Goal: Information Seeking & Learning: Learn about a topic

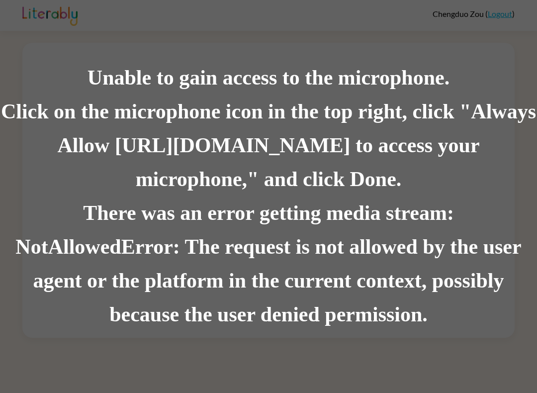
click at [459, 289] on div "There was an error getting media stream: NotAllowedError: The request is not al…" at bounding box center [268, 263] width 537 height 135
click at [463, 290] on div "There was an error getting media stream: NotAllowedError: The request is not al…" at bounding box center [268, 263] width 537 height 135
click at [473, 294] on div "There was an error getting media stream: NotAllowedError: The request is not al…" at bounding box center [268, 263] width 537 height 135
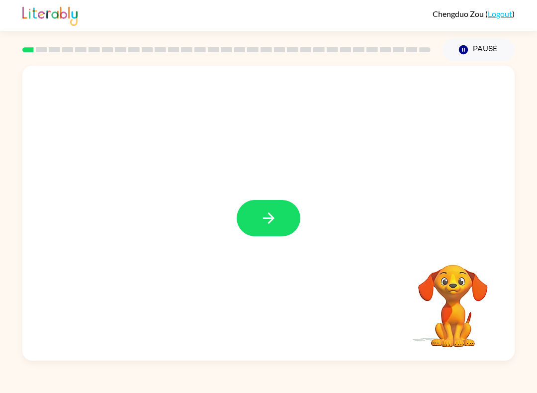
click at [457, 301] on video "Your browser must support playing .mp4 files to use Literably. Please try using…" at bounding box center [452, 298] width 99 height 99
click at [439, 289] on video "Your browser must support playing .mp4 files to use Literably. Please try using…" at bounding box center [452, 298] width 99 height 99
click at [473, 324] on video "Your browser must support playing .mp4 files to use Literably. Please try using…" at bounding box center [452, 298] width 99 height 99
click at [440, 309] on video "Your browser must support playing .mp4 files to use Literably. Please try using…" at bounding box center [452, 298] width 99 height 99
click at [445, 316] on video "Your browser must support playing .mp4 files to use Literably. Please try using…" at bounding box center [452, 298] width 99 height 99
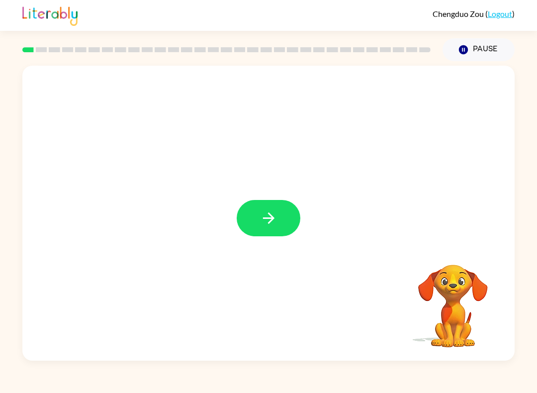
click at [435, 295] on video "Your browser must support playing .mp4 files to use Literably. Please try using…" at bounding box center [452, 298] width 99 height 99
click at [278, 236] on button "button" at bounding box center [269, 218] width 64 height 36
click at [459, 307] on video "Your browser must support playing .mp4 files to use Literably. Please try using…" at bounding box center [452, 298] width 99 height 99
click at [462, 332] on video "Your browser must support playing .mp4 files to use Literably. Please try using…" at bounding box center [452, 298] width 99 height 99
click at [453, 335] on video "Your browser must support playing .mp4 files to use Literably. Please try using…" at bounding box center [452, 298] width 99 height 99
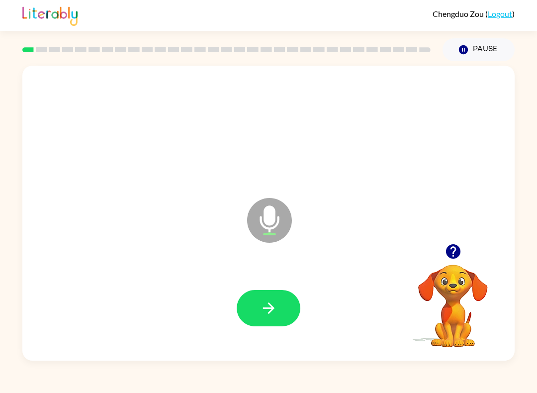
click at [268, 313] on icon "button" at bounding box center [268, 307] width 17 height 17
click at [256, 318] on button "button" at bounding box center [269, 308] width 64 height 36
click at [270, 317] on button "button" at bounding box center [269, 308] width 64 height 36
click at [262, 310] on icon "button" at bounding box center [268, 307] width 17 height 17
click at [254, 321] on button "button" at bounding box center [269, 308] width 64 height 36
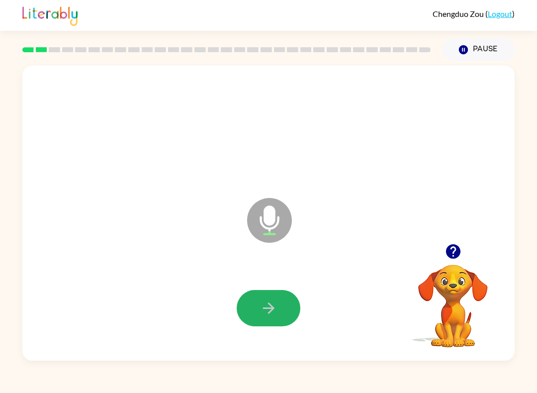
click at [272, 316] on icon "button" at bounding box center [268, 307] width 17 height 17
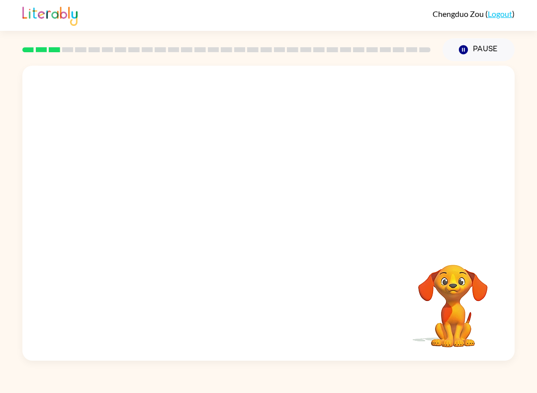
click at [370, 381] on div "Chengduo Zou ( Logout ) Pause Pause Your browser must support playing .mp4 file…" at bounding box center [268, 196] width 537 height 393
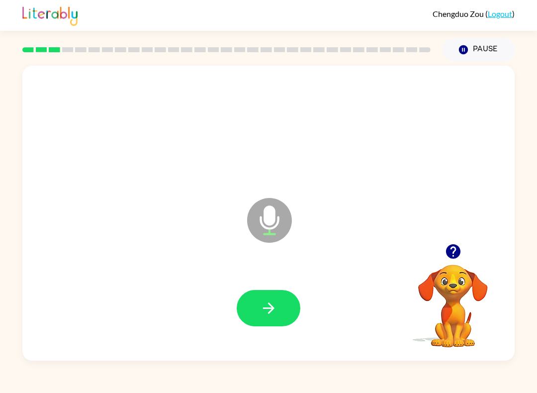
click at [532, 390] on div "Chengduo Zou ( Logout ) Pause Pause Microphone The Microphone is here when it i…" at bounding box center [268, 196] width 537 height 393
click at [453, 304] on video "Your browser must support playing .mp4 files to use Literably. Please try using…" at bounding box center [452, 298] width 99 height 99
click at [449, 313] on video "Your browser must support playing .mp4 files to use Literably. Please try using…" at bounding box center [452, 298] width 99 height 99
click at [476, 322] on video "Your browser must support playing .mp4 files to use Literably. Please try using…" at bounding box center [452, 298] width 99 height 99
click at [476, 321] on video "Your browser must support playing .mp4 files to use Literably. Please try using…" at bounding box center [452, 298] width 99 height 99
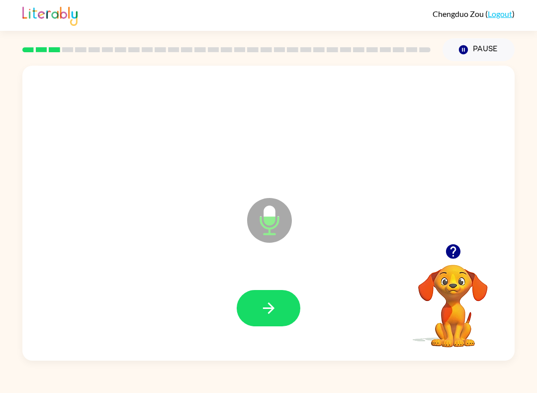
click at [458, 315] on video "Your browser must support playing .mp4 files to use Literably. Please try using…" at bounding box center [452, 298] width 99 height 99
click at [469, 323] on video "Your browser must support playing .mp4 files to use Literably. Please try using…" at bounding box center [452, 298] width 99 height 99
click at [460, 312] on video "Your browser must support playing .mp4 files to use Literably. Please try using…" at bounding box center [452, 298] width 99 height 99
click at [267, 322] on button "button" at bounding box center [269, 308] width 64 height 36
click at [262, 304] on icon "button" at bounding box center [268, 307] width 17 height 17
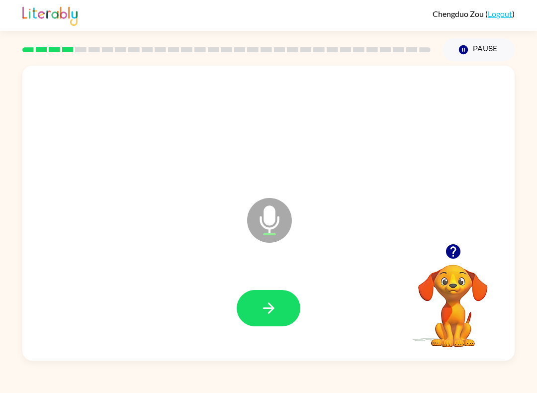
click at [266, 304] on icon "button" at bounding box center [268, 307] width 17 height 17
click at [261, 308] on icon "button" at bounding box center [268, 307] width 17 height 17
click at [270, 301] on icon "button" at bounding box center [268, 307] width 17 height 17
click at [262, 313] on icon "button" at bounding box center [268, 307] width 17 height 17
click at [297, 314] on button "button" at bounding box center [269, 308] width 64 height 36
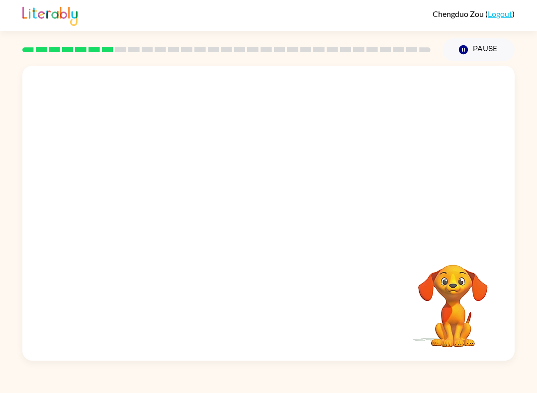
click at [511, 374] on div "Chengduo Zou ( Logout ) Pause Pause Your browser must support playing .mp4 file…" at bounding box center [268, 196] width 537 height 393
click at [507, 370] on div "Chengduo Zou ( Logout ) Pause Pause Your browser must support playing .mp4 file…" at bounding box center [268, 196] width 537 height 393
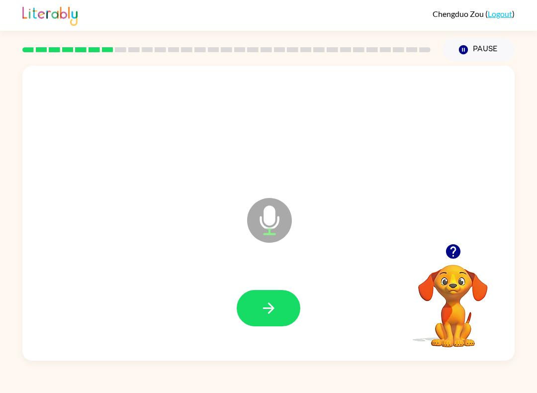
click at [264, 321] on button "button" at bounding box center [269, 308] width 64 height 36
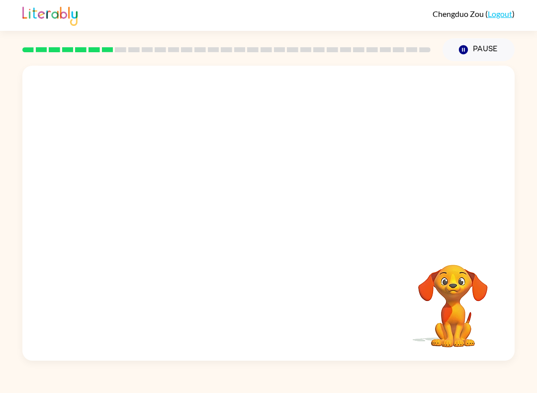
click at [528, 390] on div "Chengduo Zou ( Logout ) Pause Pause Your browser must support playing .mp4 file…" at bounding box center [268, 196] width 537 height 393
click at [253, 373] on div "Chengduo Zou ( Logout ) Pause Pause Your browser must support playing .mp4 file…" at bounding box center [268, 196] width 537 height 393
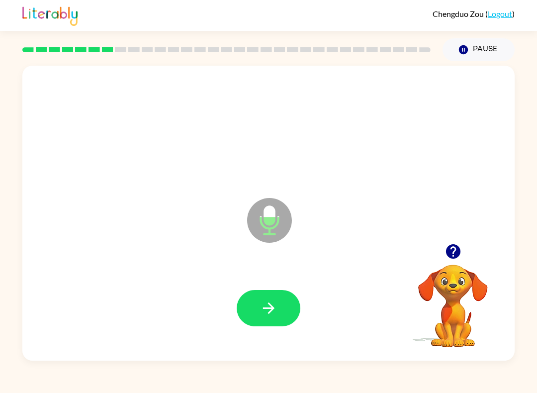
click at [279, 314] on button "button" at bounding box center [269, 308] width 64 height 36
click at [296, 311] on button "button" at bounding box center [269, 308] width 64 height 36
click at [499, 376] on div "Chengduo Zou ( Logout ) Pause Pause Microphone The Microphone is here when it i…" at bounding box center [268, 196] width 537 height 393
click at [255, 318] on button "button" at bounding box center [269, 308] width 64 height 36
click at [270, 313] on icon "button" at bounding box center [268, 307] width 11 height 11
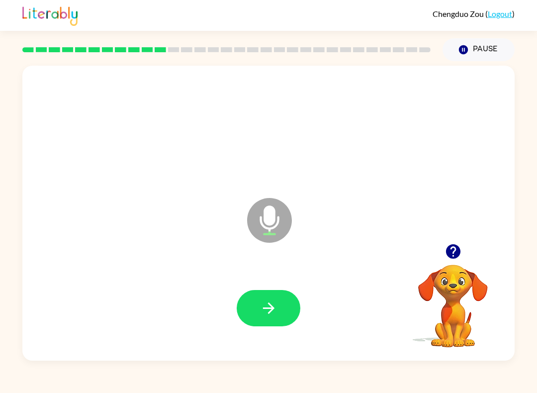
click at [266, 313] on icon "button" at bounding box center [268, 307] width 17 height 17
click at [261, 312] on icon "button" at bounding box center [268, 307] width 17 height 17
click at [281, 314] on button "button" at bounding box center [269, 308] width 64 height 36
click at [267, 303] on icon "button" at bounding box center [268, 307] width 17 height 17
click at [284, 303] on button "button" at bounding box center [269, 308] width 64 height 36
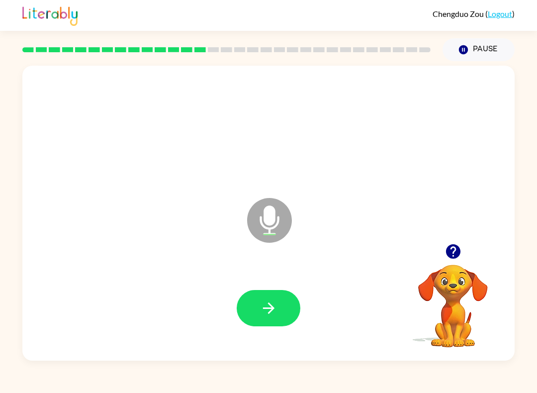
click at [261, 314] on icon "button" at bounding box center [268, 307] width 17 height 17
click at [274, 321] on button "button" at bounding box center [269, 308] width 64 height 36
click at [288, 298] on button "button" at bounding box center [269, 308] width 64 height 36
click at [228, 316] on div at bounding box center [268, 308] width 472 height 85
click at [275, 291] on button "button" at bounding box center [269, 308] width 64 height 36
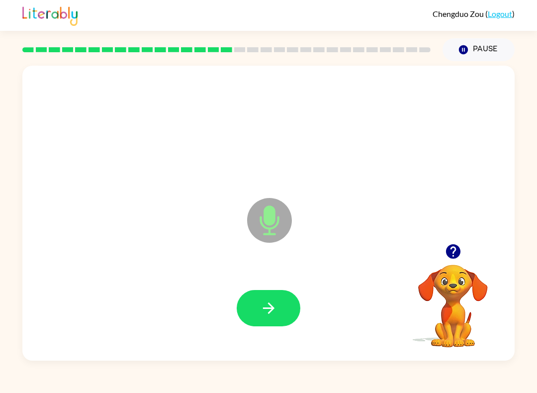
click at [270, 315] on icon "button" at bounding box center [268, 307] width 17 height 17
click at [271, 315] on icon "button" at bounding box center [268, 307] width 17 height 17
click at [279, 302] on button "button" at bounding box center [269, 308] width 64 height 36
click at [260, 313] on icon "button" at bounding box center [268, 307] width 17 height 17
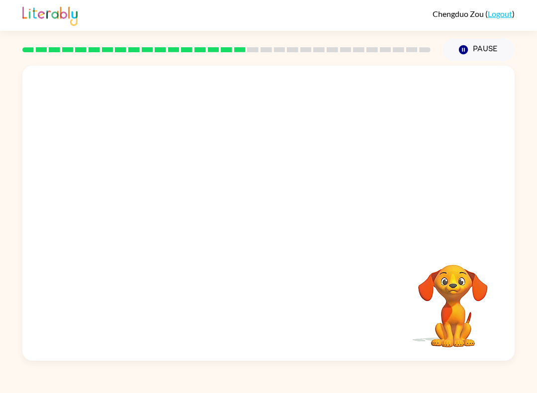
click at [451, 298] on video "Your browser must support playing .mp4 files to use Literably. Please try using…" at bounding box center [452, 298] width 99 height 99
click at [450, 298] on video "Your browser must support playing .mp4 files to use Literably. Please try using…" at bounding box center [452, 298] width 99 height 99
click at [460, 305] on video "Your browser must support playing .mp4 files to use Literably. Please try using…" at bounding box center [452, 298] width 99 height 99
click at [472, 305] on video "Your browser must support playing .mp4 files to use Literably. Please try using…" at bounding box center [452, 298] width 99 height 99
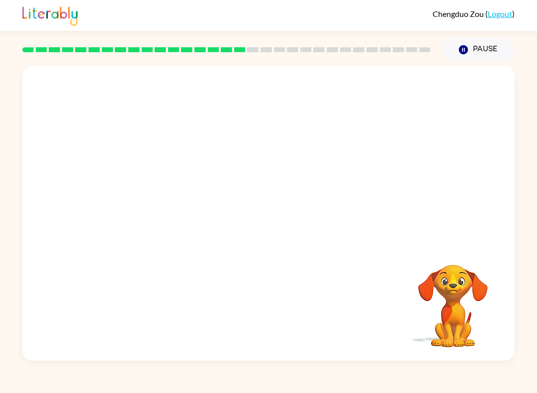
click at [462, 310] on video "Your browser must support playing .mp4 files to use Literably. Please try using…" at bounding box center [452, 298] width 99 height 99
click at [461, 328] on video "Your browser must support playing .mp4 files to use Literably. Please try using…" at bounding box center [452, 298] width 99 height 99
click at [461, 327] on video "Your browser must support playing .mp4 files to use Literably. Please try using…" at bounding box center [452, 298] width 99 height 99
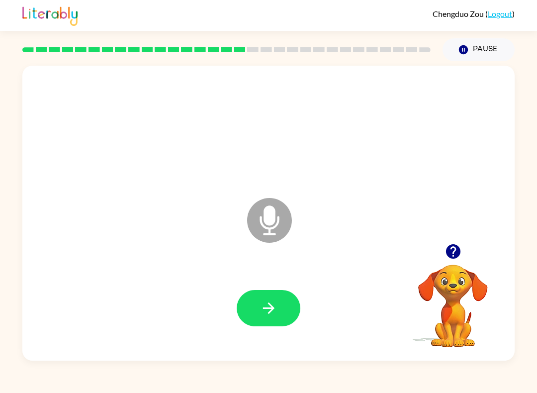
click at [460, 325] on video "Your browser must support playing .mp4 files to use Literably. Please try using…" at bounding box center [452, 298] width 99 height 99
click at [455, 301] on video "Your browser must support playing .mp4 files to use Literably. Please try using…" at bounding box center [452, 298] width 99 height 99
click at [252, 319] on button "button" at bounding box center [269, 308] width 64 height 36
click at [270, 304] on icon "button" at bounding box center [268, 307] width 11 height 11
click at [264, 315] on icon "button" at bounding box center [268, 307] width 17 height 17
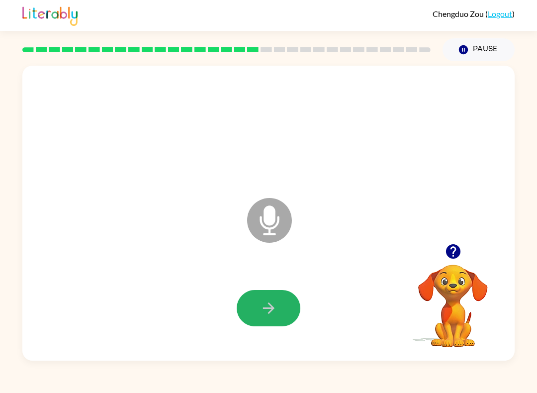
click at [268, 314] on icon "button" at bounding box center [268, 307] width 17 height 17
click at [269, 282] on div at bounding box center [268, 308] width 472 height 85
click at [265, 315] on icon "button" at bounding box center [268, 307] width 17 height 17
click at [270, 315] on icon "button" at bounding box center [268, 307] width 17 height 17
click at [267, 322] on button "button" at bounding box center [269, 308] width 64 height 36
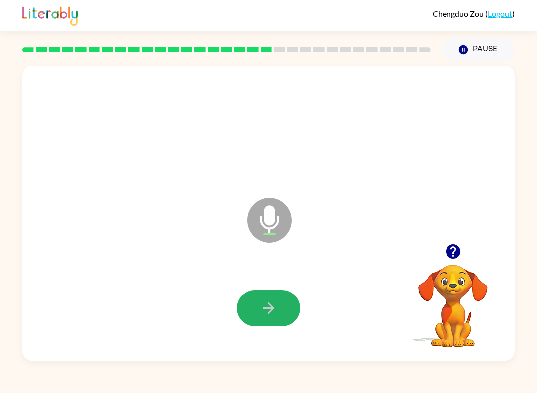
click at [258, 317] on button "button" at bounding box center [269, 308] width 64 height 36
click at [272, 308] on icon "button" at bounding box center [268, 307] width 11 height 11
click at [255, 318] on button "button" at bounding box center [269, 308] width 64 height 36
click at [261, 301] on icon "button" at bounding box center [268, 307] width 17 height 17
click at [257, 294] on button "button" at bounding box center [269, 308] width 64 height 36
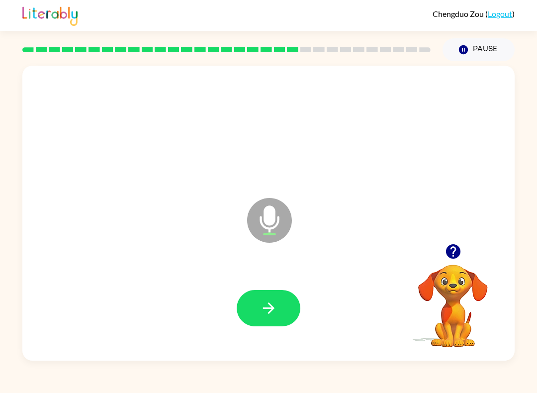
click at [257, 316] on button "button" at bounding box center [269, 308] width 64 height 36
click at [275, 306] on icon "button" at bounding box center [268, 307] width 17 height 17
click at [263, 324] on button "button" at bounding box center [269, 308] width 64 height 36
click at [264, 305] on icon "button" at bounding box center [268, 307] width 17 height 17
click at [275, 303] on icon "button" at bounding box center [268, 307] width 17 height 17
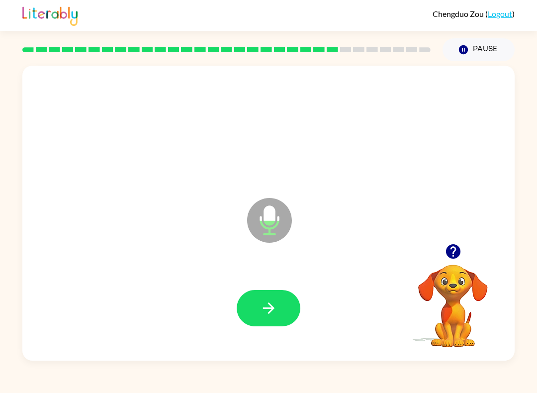
click at [278, 315] on button "button" at bounding box center [269, 308] width 64 height 36
click at [256, 324] on button "button" at bounding box center [269, 308] width 64 height 36
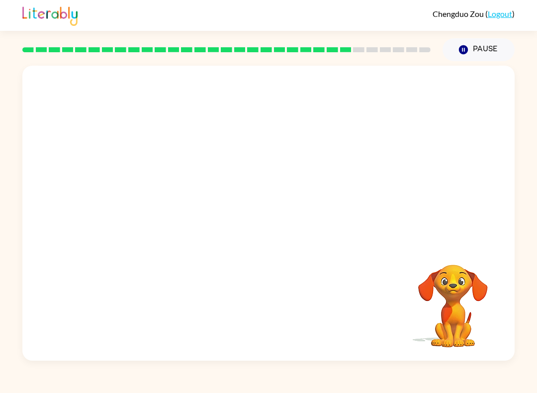
click at [429, 54] on div at bounding box center [226, 49] width 420 height 35
click at [408, 56] on div at bounding box center [226, 49] width 420 height 35
click at [402, 47] on div at bounding box center [226, 49] width 420 height 35
click at [387, 48] on rect at bounding box center [385, 49] width 11 height 5
click at [372, 46] on div at bounding box center [226, 49] width 420 height 35
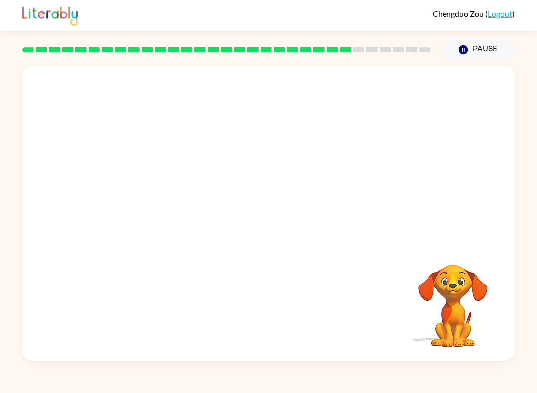
click at [372, 45] on div at bounding box center [226, 49] width 420 height 35
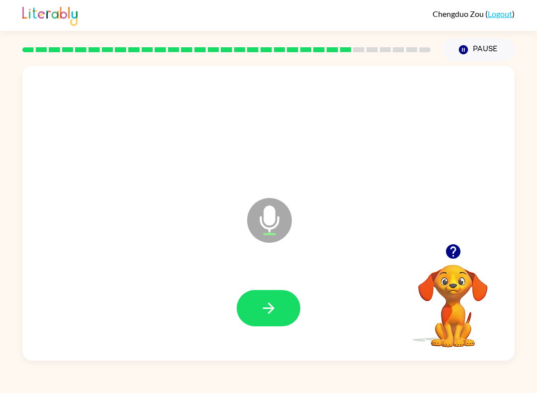
click at [274, 318] on button "button" at bounding box center [269, 308] width 64 height 36
click at [263, 316] on icon "button" at bounding box center [268, 307] width 17 height 17
click at [279, 312] on button "button" at bounding box center [269, 308] width 64 height 36
click at [291, 306] on button "button" at bounding box center [269, 308] width 64 height 36
click at [260, 309] on icon "button" at bounding box center [268, 307] width 17 height 17
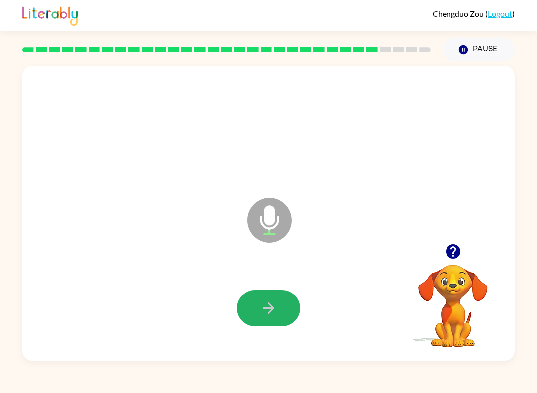
click at [273, 302] on icon "button" at bounding box center [268, 307] width 17 height 17
click at [262, 314] on icon "button" at bounding box center [268, 307] width 17 height 17
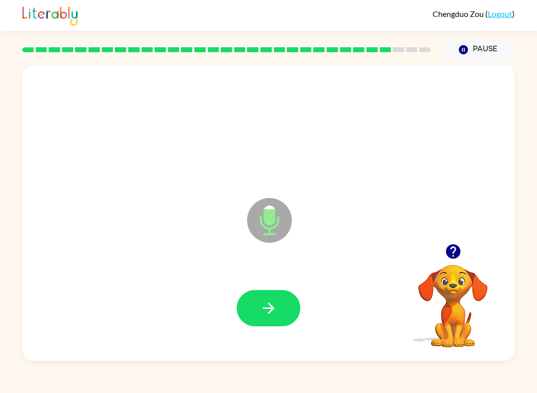
click at [266, 304] on icon "button" at bounding box center [268, 307] width 17 height 17
click at [270, 313] on icon "button" at bounding box center [268, 307] width 17 height 17
click at [260, 312] on icon "button" at bounding box center [268, 307] width 17 height 17
click at [275, 322] on button "button" at bounding box center [269, 308] width 64 height 36
click at [267, 324] on button "button" at bounding box center [269, 308] width 64 height 36
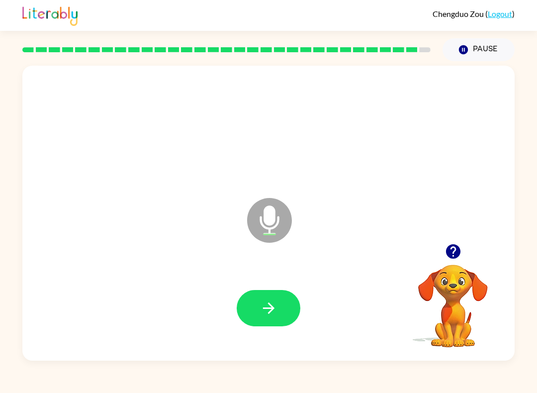
click at [247, 292] on button "button" at bounding box center [269, 308] width 64 height 36
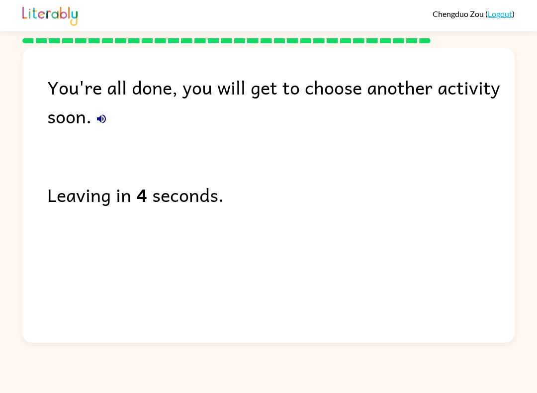
click at [103, 123] on icon "button" at bounding box center [101, 118] width 9 height 9
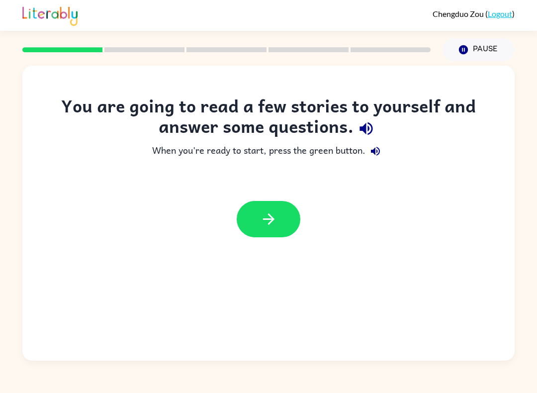
click at [273, 223] on icon "button" at bounding box center [268, 218] width 17 height 17
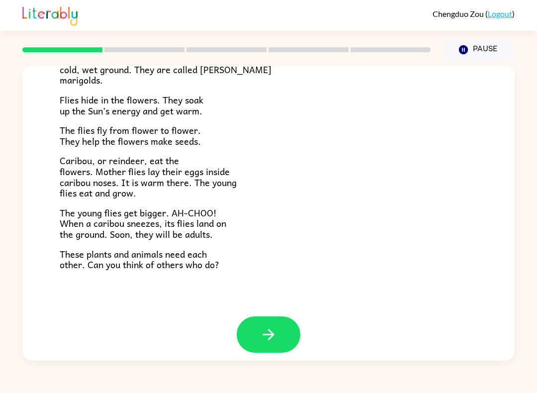
scroll to position [186, 0]
click at [262, 332] on icon "button" at bounding box center [268, 334] width 17 height 17
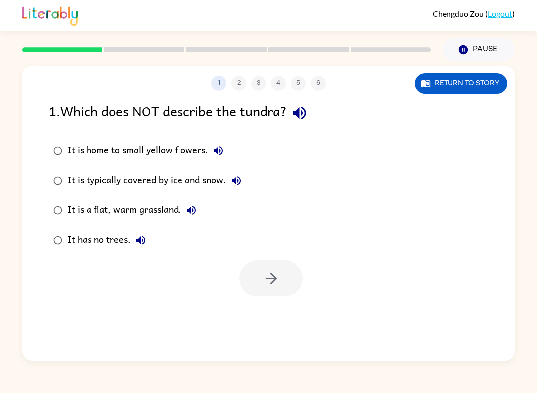
scroll to position [0, 0]
click at [302, 119] on icon "button" at bounding box center [299, 112] width 17 height 17
click at [225, 145] on button "It is home to small yellow flowers." at bounding box center [218, 151] width 20 height 20
click at [243, 173] on div "It is typically covered by ice and snow." at bounding box center [156, 181] width 179 height 20
click at [244, 184] on button "It is typically covered by ice and snow." at bounding box center [236, 181] width 20 height 20
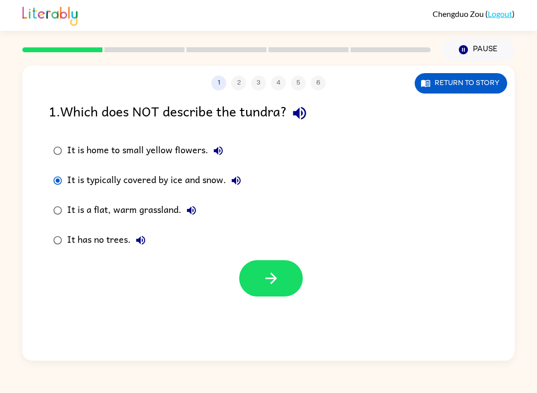
click at [189, 212] on icon "button" at bounding box center [191, 210] width 9 height 9
click at [149, 244] on button "It has no trees." at bounding box center [141, 240] width 20 height 20
click at [290, 274] on button "button" at bounding box center [271, 278] width 64 height 36
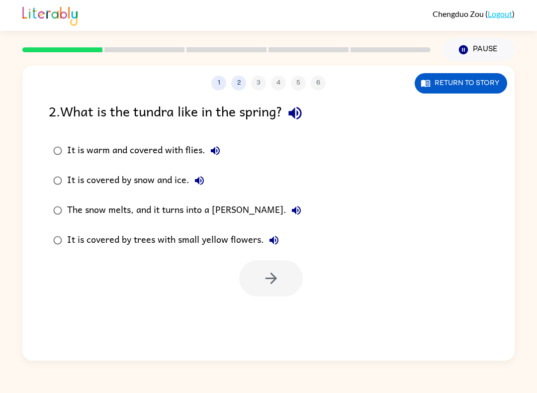
click at [308, 111] on button "button" at bounding box center [294, 112] width 25 height 25
click at [206, 150] on button "It is warm and covered with flies." at bounding box center [215, 151] width 20 height 20
click at [221, 147] on button "It is warm and covered with flies." at bounding box center [215, 151] width 20 height 20
click at [413, 294] on div at bounding box center [268, 275] width 492 height 41
click at [206, 186] on button "It is covered by snow and ice." at bounding box center [199, 181] width 20 height 20
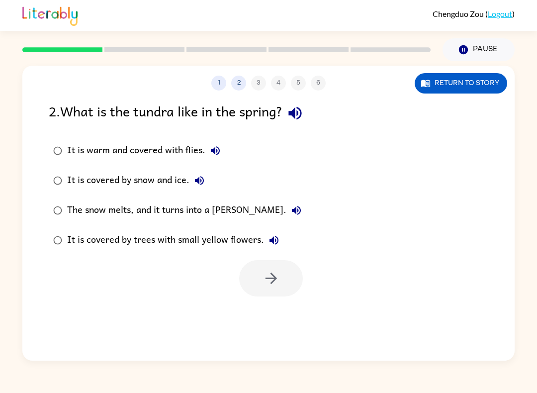
click at [290, 206] on icon "button" at bounding box center [296, 210] width 12 height 12
click at [274, 231] on button "It is covered by trees with small yellow flowers." at bounding box center [274, 240] width 20 height 20
click at [304, 113] on icon "button" at bounding box center [294, 112] width 17 height 17
click at [221, 243] on div "It is covered by trees with small yellow flowers." at bounding box center [175, 240] width 217 height 20
click at [272, 285] on icon "button" at bounding box center [271, 278] width 17 height 17
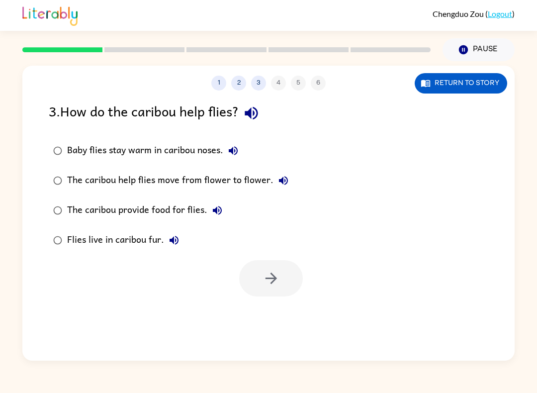
click at [251, 124] on button "button" at bounding box center [251, 112] width 25 height 25
click at [264, 114] on button "button" at bounding box center [251, 112] width 25 height 25
click at [245, 147] on label "Baby flies stay warm in caribou noses." at bounding box center [170, 151] width 255 height 30
click at [239, 150] on icon "button" at bounding box center [233, 151] width 12 height 12
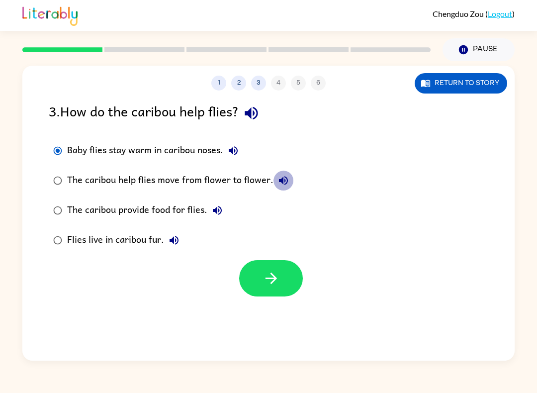
click at [286, 177] on icon "button" at bounding box center [283, 181] width 12 height 12
click at [223, 216] on icon "button" at bounding box center [217, 210] width 12 height 12
click at [181, 239] on button "Flies live in caribou fur." at bounding box center [174, 240] width 20 height 20
click at [255, 112] on icon "button" at bounding box center [251, 113] width 13 height 13
click at [317, 76] on div "1 2 3 4 5 6" at bounding box center [268, 83] width 492 height 15
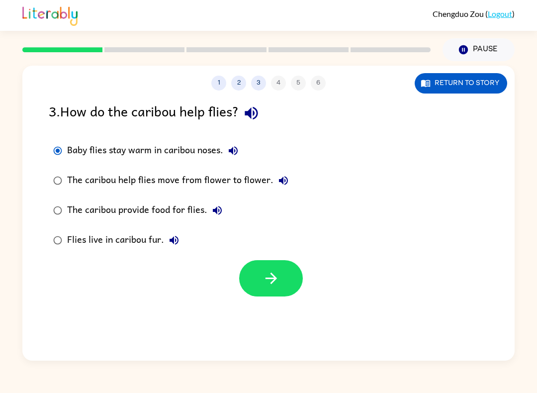
click at [254, 117] on icon "button" at bounding box center [251, 113] width 13 height 13
click at [225, 208] on button "The caribou provide food for flies." at bounding box center [217, 210] width 20 height 20
click at [179, 240] on icon "button" at bounding box center [174, 240] width 12 height 12
click at [134, 242] on div "Flies live in caribou fur." at bounding box center [125, 240] width 117 height 20
click at [286, 286] on button "button" at bounding box center [271, 278] width 64 height 36
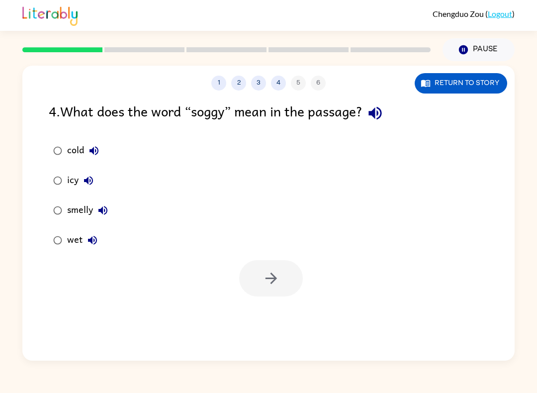
click at [384, 111] on icon "button" at bounding box center [374, 112] width 17 height 17
click at [100, 150] on icon "button" at bounding box center [94, 151] width 12 height 12
click at [95, 176] on button "icy" at bounding box center [89, 181] width 20 height 20
click at [108, 209] on icon "button" at bounding box center [103, 210] width 12 height 12
click at [101, 240] on button "wet" at bounding box center [93, 240] width 20 height 20
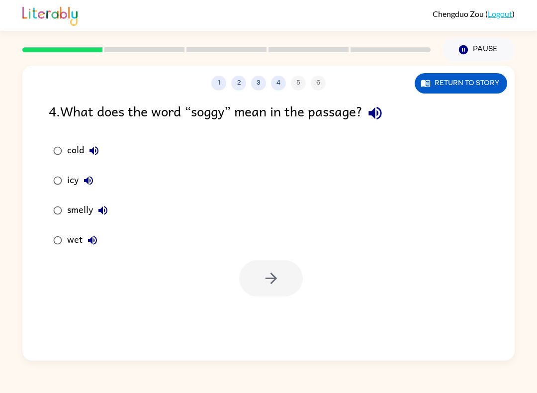
click at [76, 246] on div "wet" at bounding box center [84, 240] width 35 height 20
click at [267, 280] on icon "button" at bounding box center [271, 278] width 17 height 17
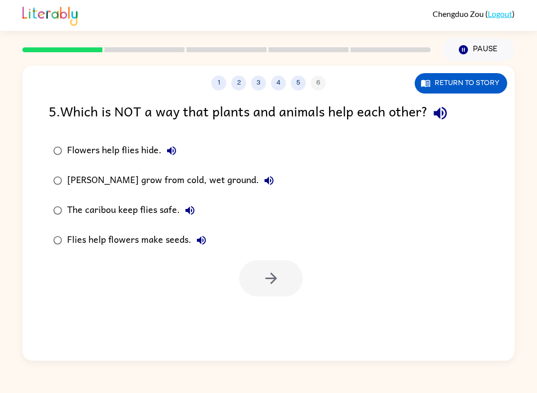
click at [441, 116] on icon "button" at bounding box center [440, 113] width 13 height 13
click at [164, 152] on button "Flowers help flies hide." at bounding box center [172, 151] width 20 height 20
click at [263, 184] on icon "button" at bounding box center [269, 181] width 12 height 12
click at [186, 213] on icon "button" at bounding box center [190, 210] width 12 height 12
click at [198, 247] on button "Flies help flowers make seeds." at bounding box center [201, 240] width 20 height 20
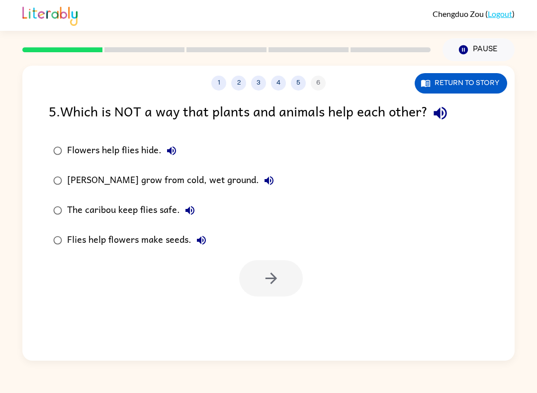
click at [103, 145] on div "Flowers help flies hide." at bounding box center [124, 151] width 114 height 20
click at [253, 286] on button "button" at bounding box center [271, 278] width 64 height 36
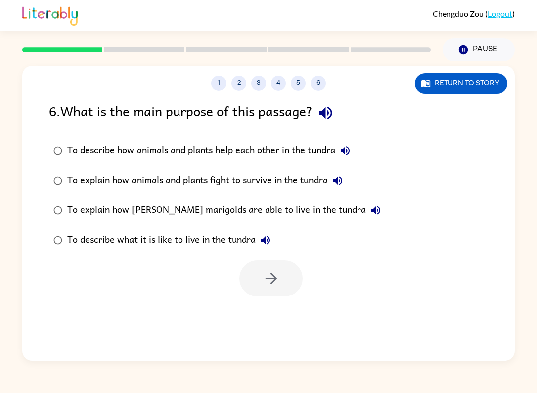
click at [331, 117] on icon "button" at bounding box center [325, 112] width 17 height 17
click at [351, 155] on icon "button" at bounding box center [345, 151] width 12 height 12
click at [341, 179] on icon "button" at bounding box center [338, 181] width 12 height 12
click at [366, 219] on button "To explain how marsh marigolds are able to live in the tundra" at bounding box center [376, 210] width 20 height 20
click at [262, 244] on icon "button" at bounding box center [266, 240] width 12 height 12
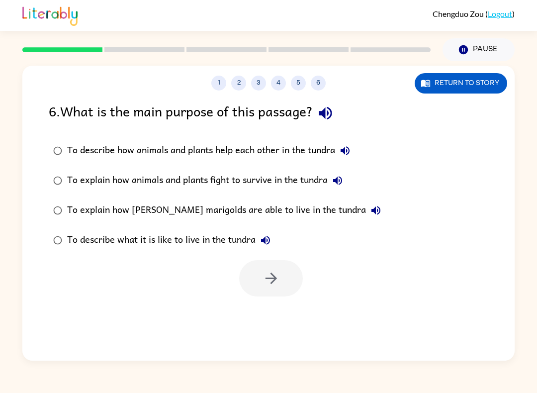
click at [209, 251] on label "To describe what it is like to live in the tundra" at bounding box center [217, 240] width 348 height 30
click at [212, 238] on div "To describe what it is like to live in the tundra" at bounding box center [171, 240] width 208 height 20
click at [284, 277] on button "button" at bounding box center [271, 278] width 64 height 36
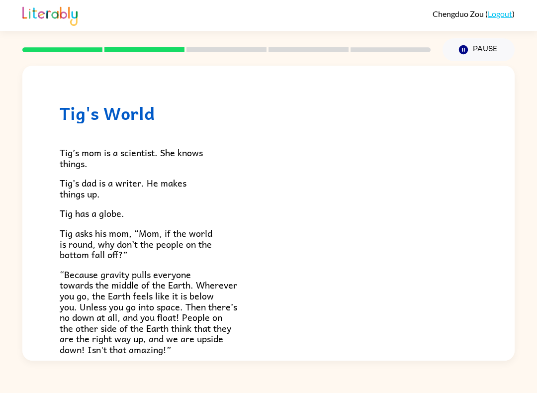
click at [476, 46] on button "Pause Pause" at bounding box center [479, 49] width 72 height 23
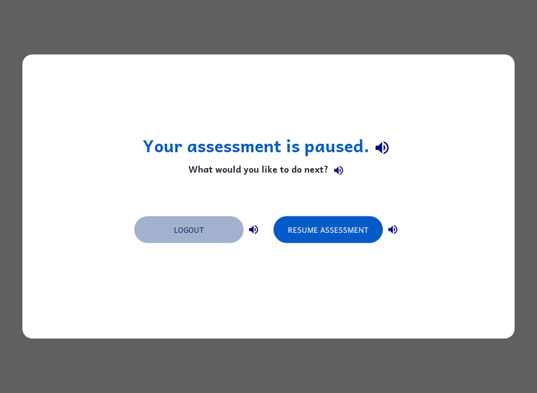
click at [181, 231] on button "Logout" at bounding box center [188, 229] width 109 height 27
